Goal: Navigation & Orientation: Find specific page/section

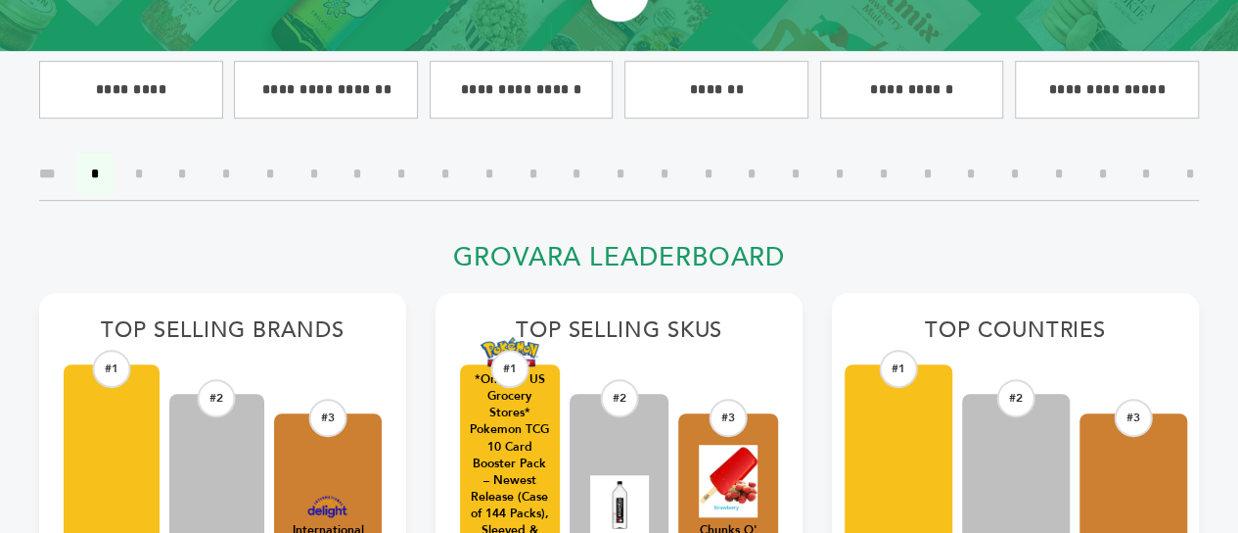
scroll to position [444, 0]
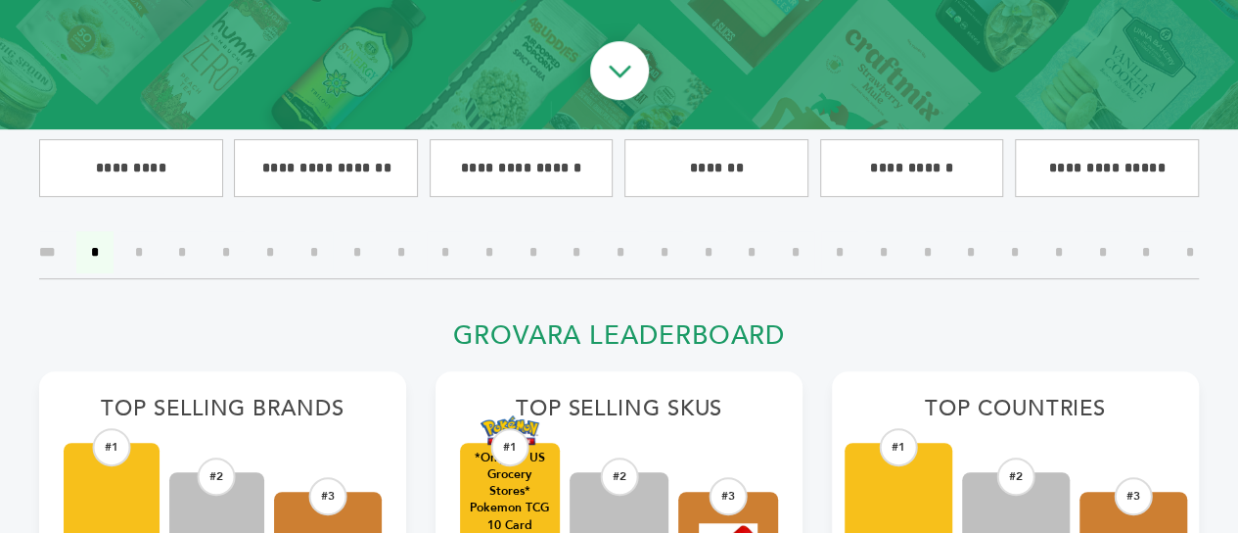
click at [946, 247] on input"] "*" at bounding box center [927, 252] width 37 height 42
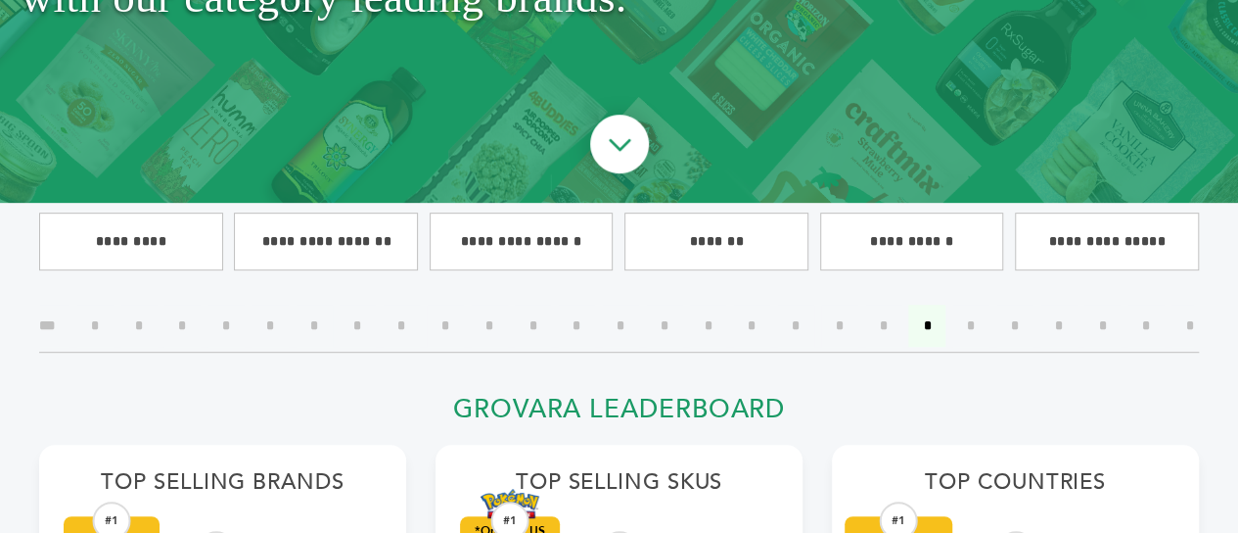
scroll to position [372, 0]
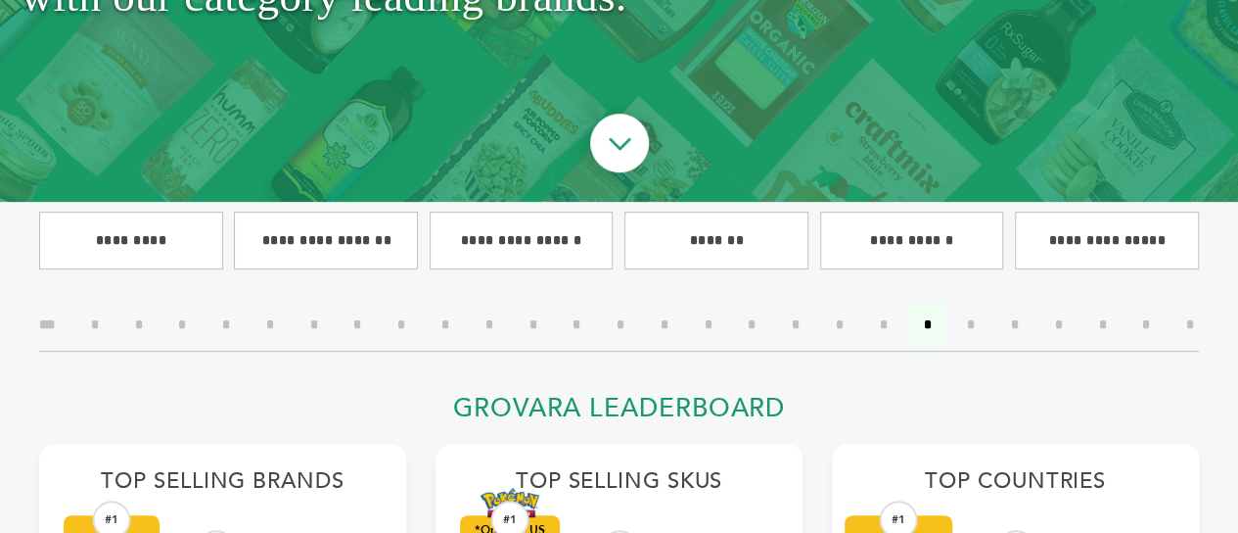
click at [420, 322] on input"] "*" at bounding box center [401, 324] width 37 height 42
